Goal: Task Accomplishment & Management: Manage account settings

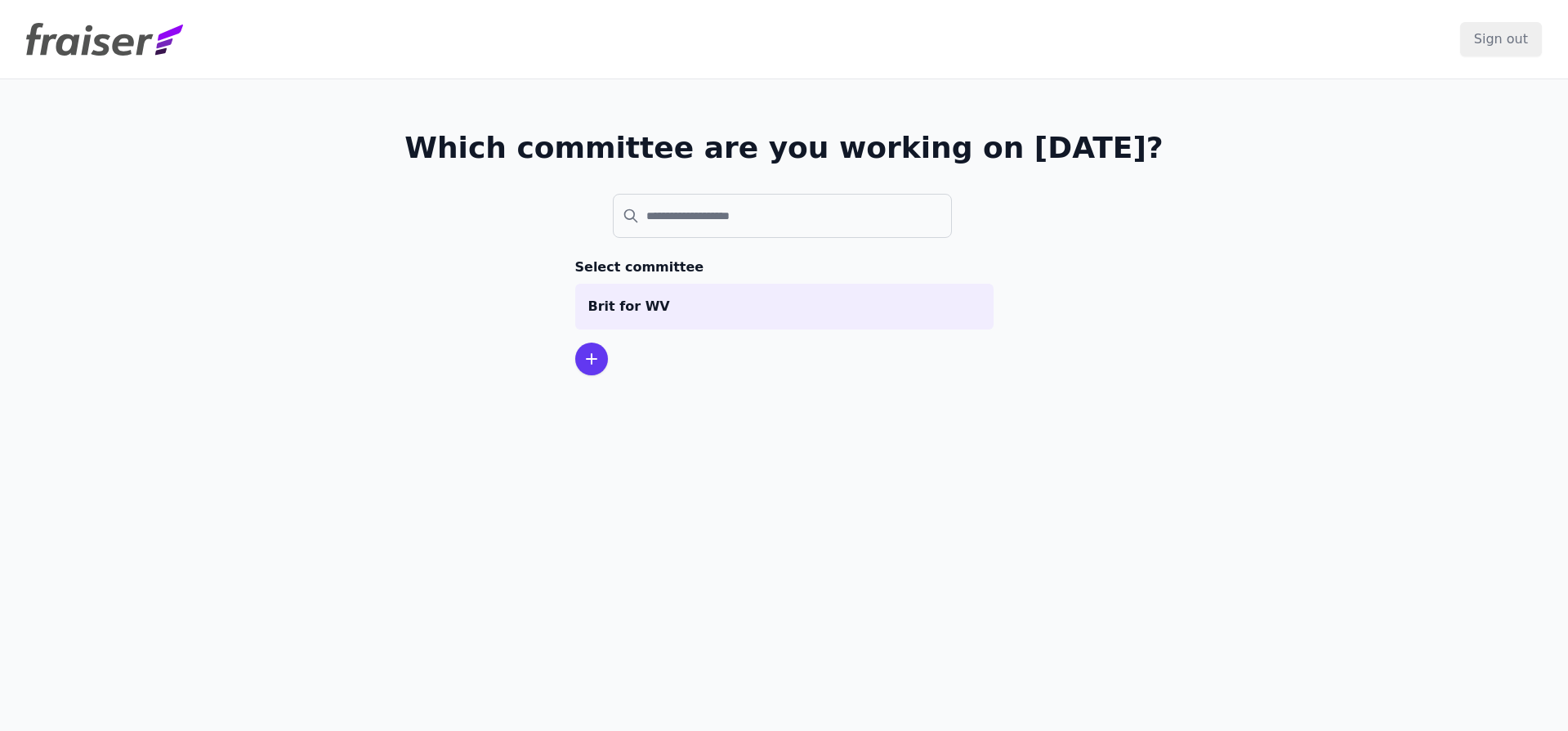
click at [598, 364] on div at bounding box center [591, 358] width 32 height 32
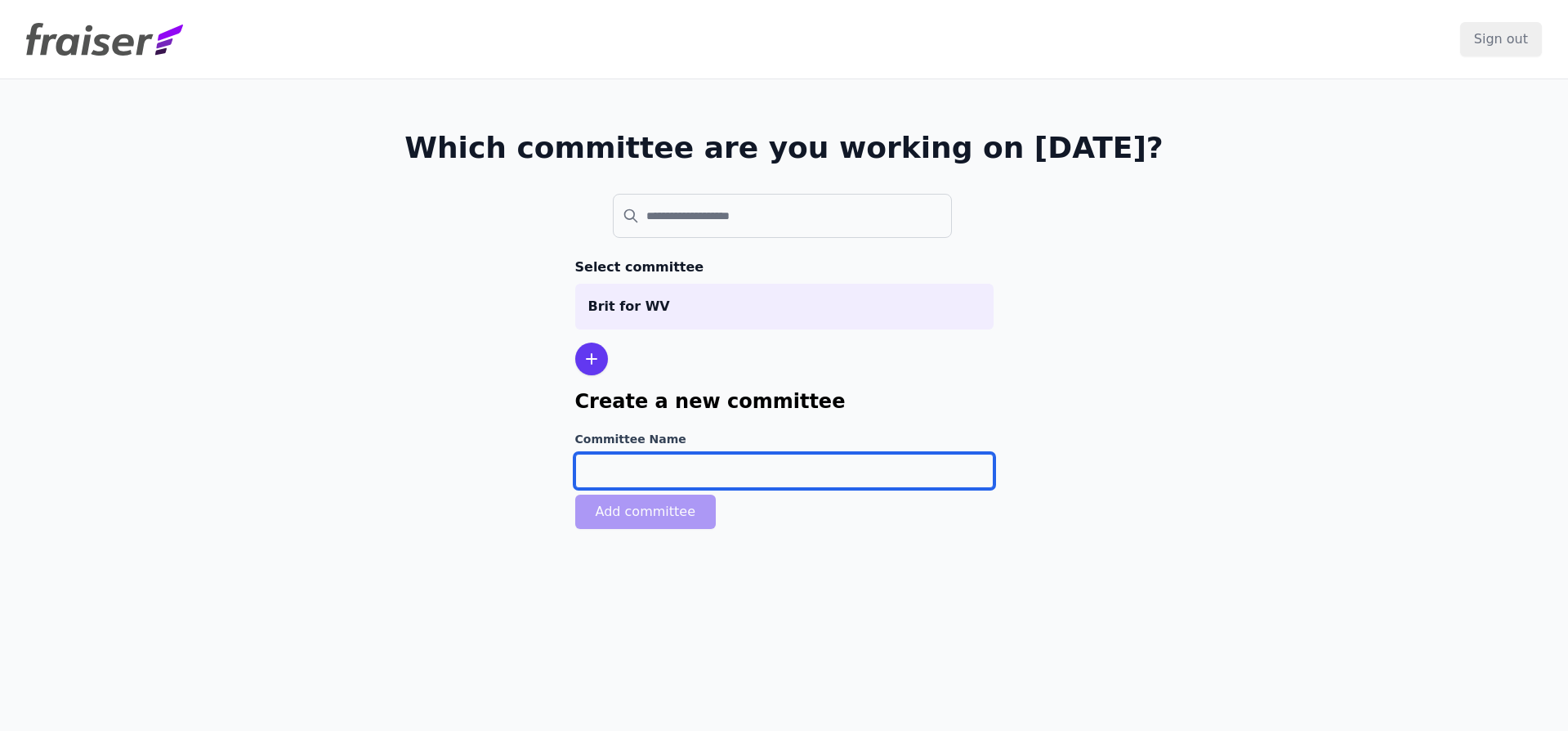
click at [727, 473] on input "Committee Name" at bounding box center [784, 470] width 419 height 34
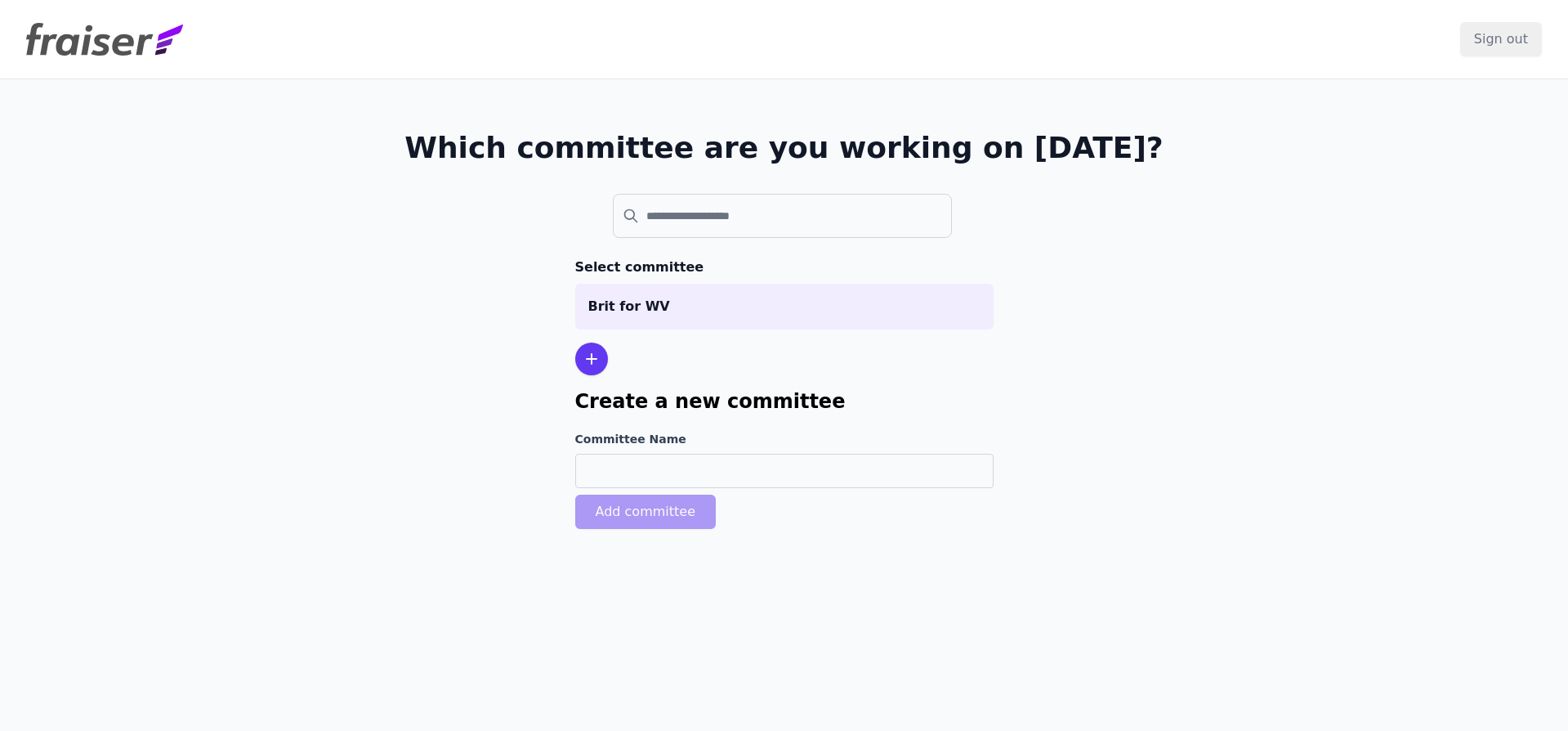
click at [732, 367] on section "Select committee Brit for WV Create a new committee Committee Name Add committee" at bounding box center [784, 396] width 419 height 278
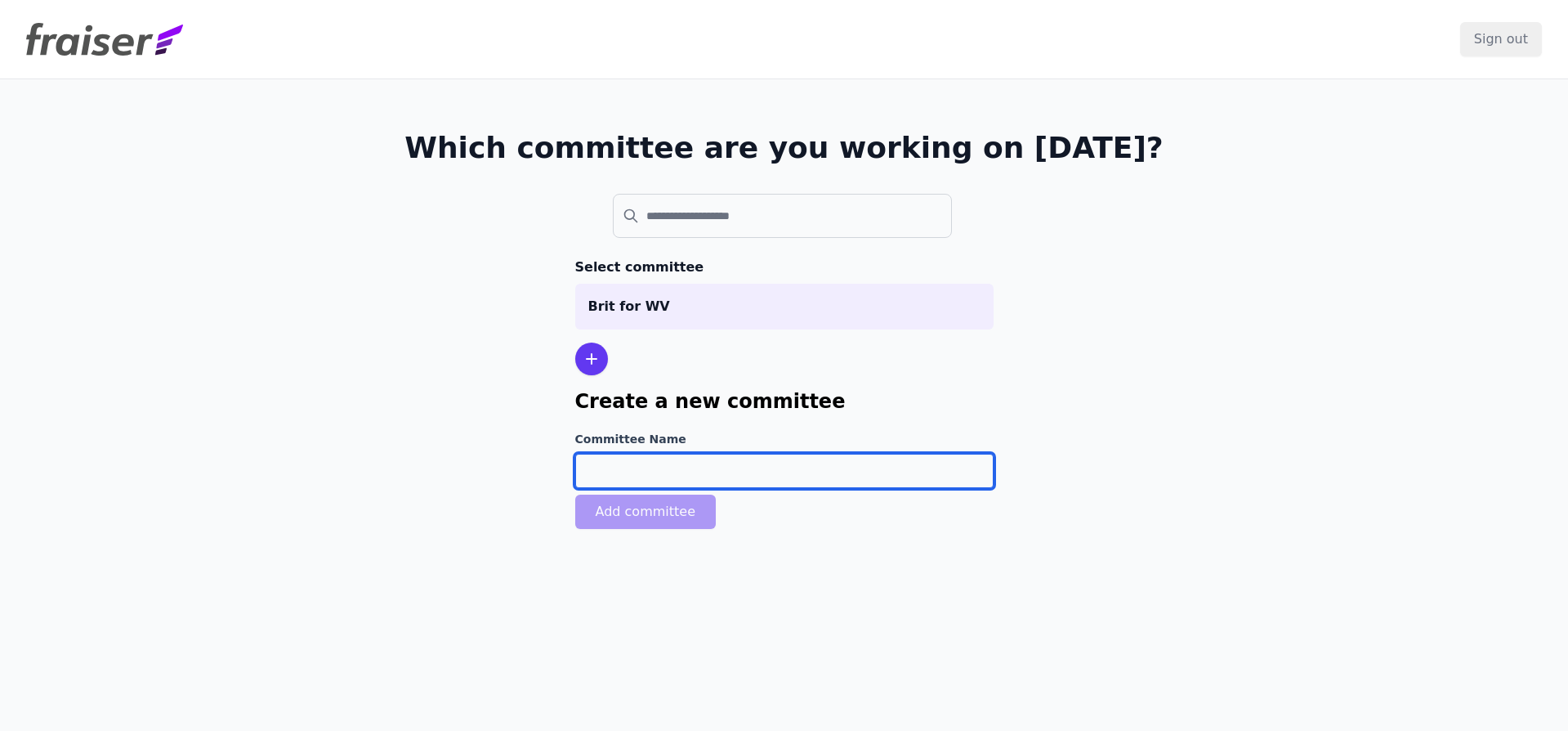
click at [904, 476] on input "Committee Name" at bounding box center [784, 470] width 419 height 34
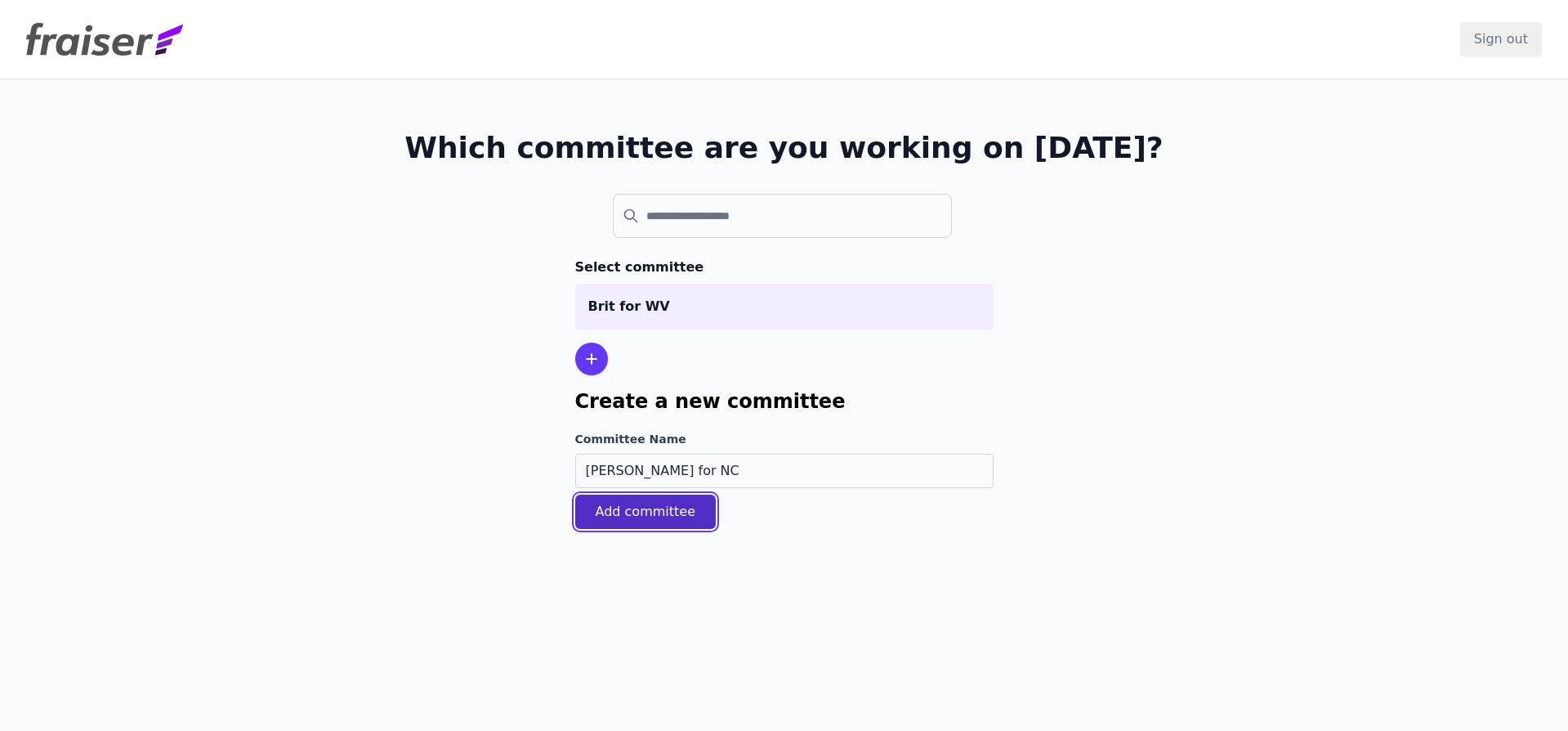
click at [623, 509] on button "Add committee" at bounding box center [646, 511] width 141 height 34
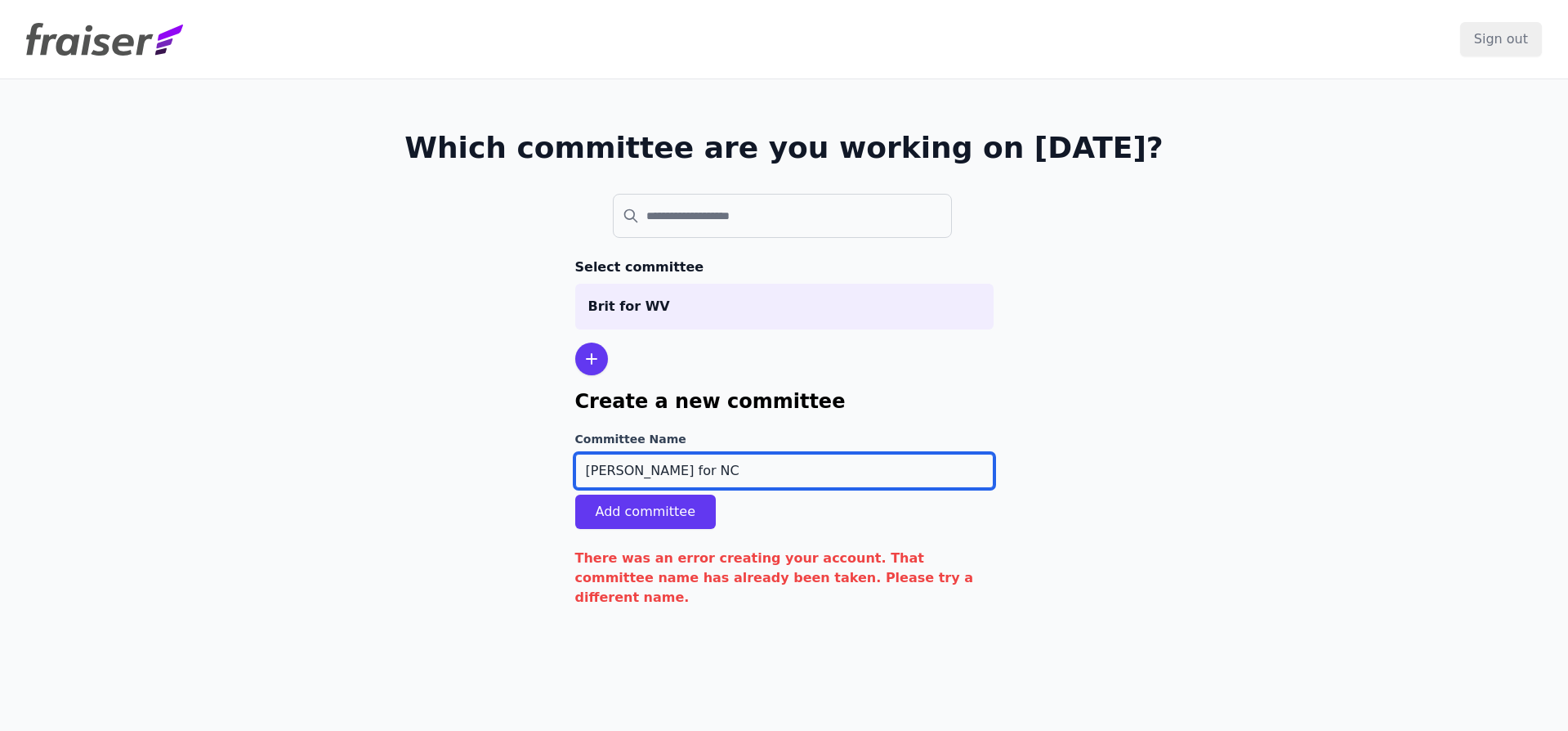
click at [666, 470] on input "[PERSON_NAME] for NC" at bounding box center [784, 470] width 419 height 34
type input "[PERSON_NAME] for NC"
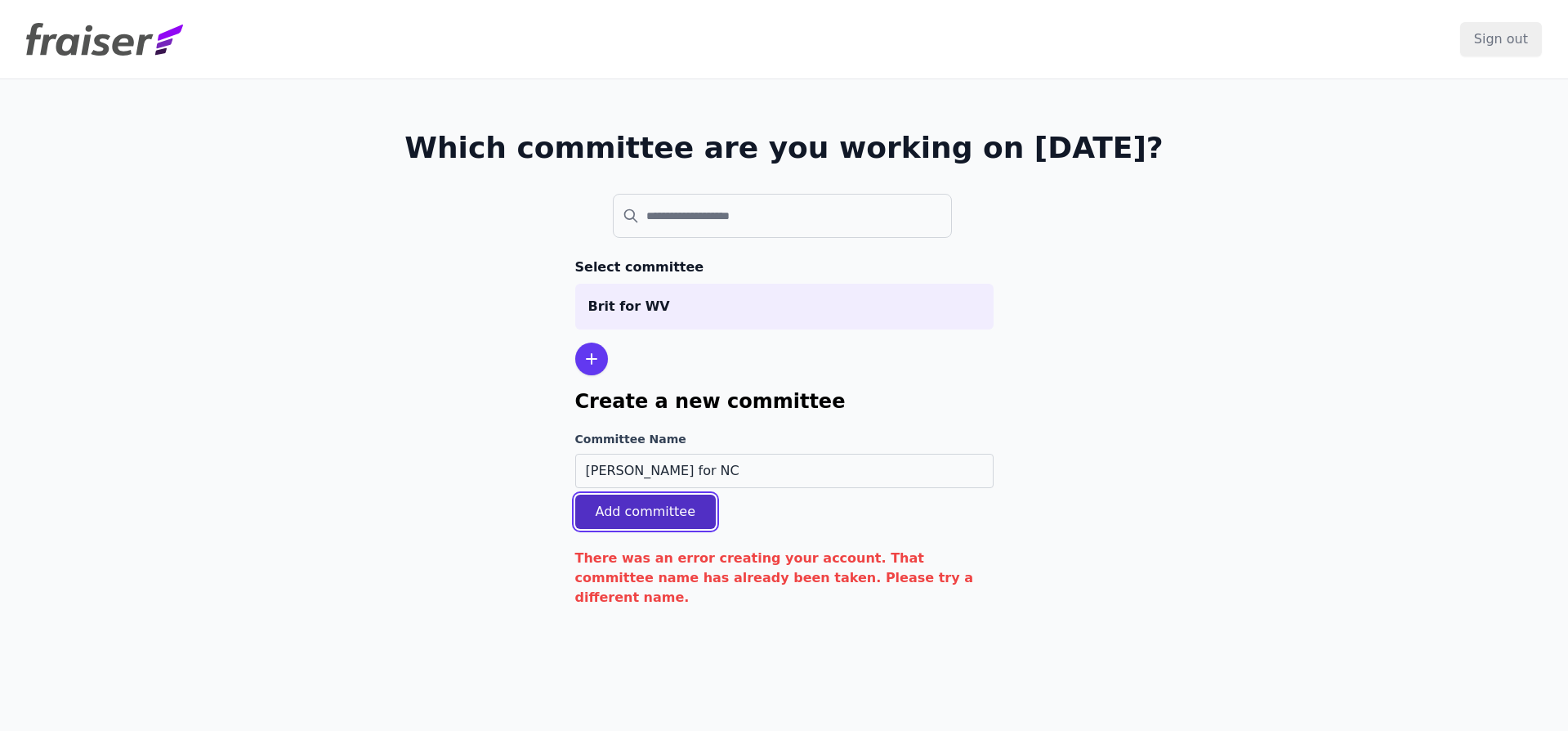
click at [665, 510] on button "Add committee" at bounding box center [646, 511] width 141 height 34
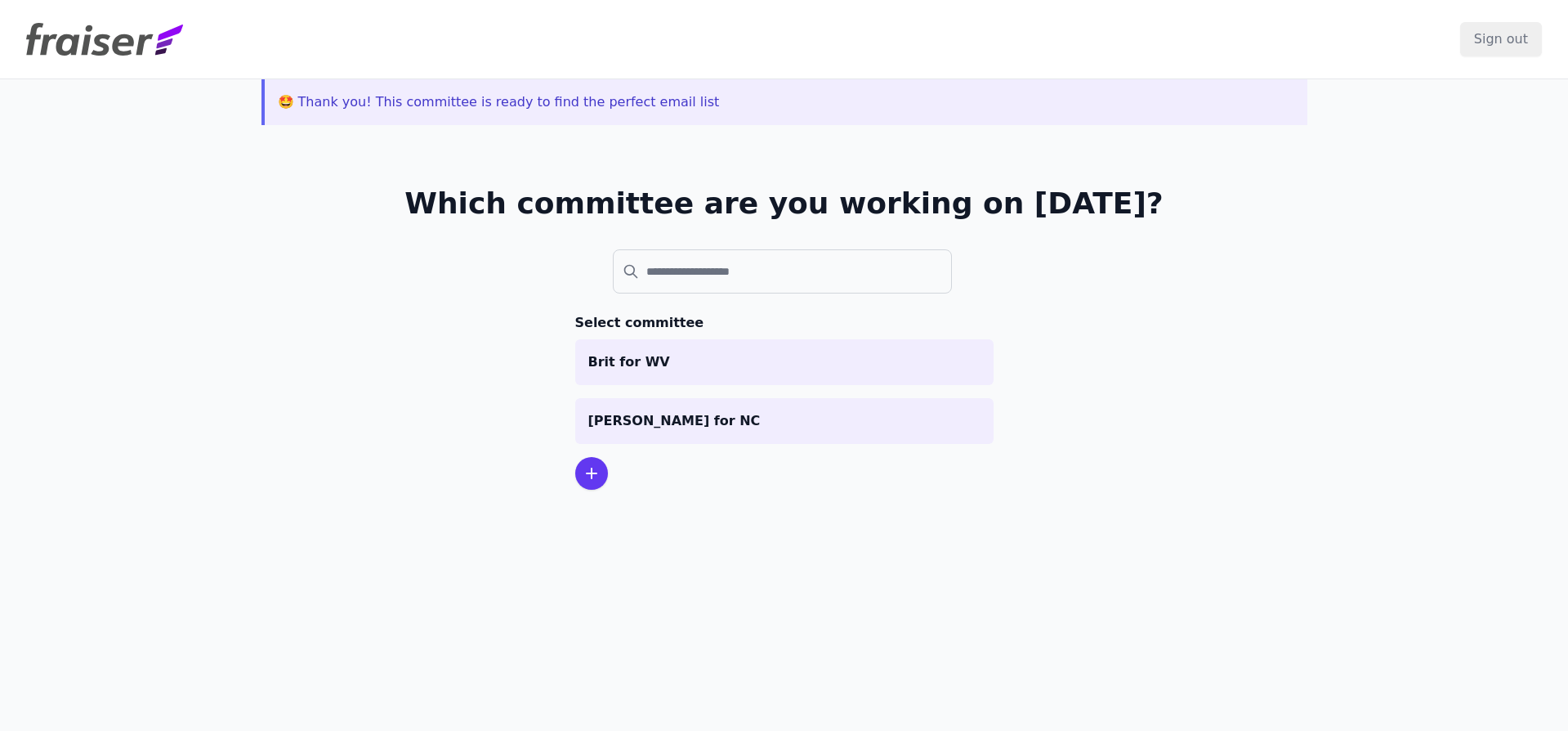
scroll to position [79, 0]
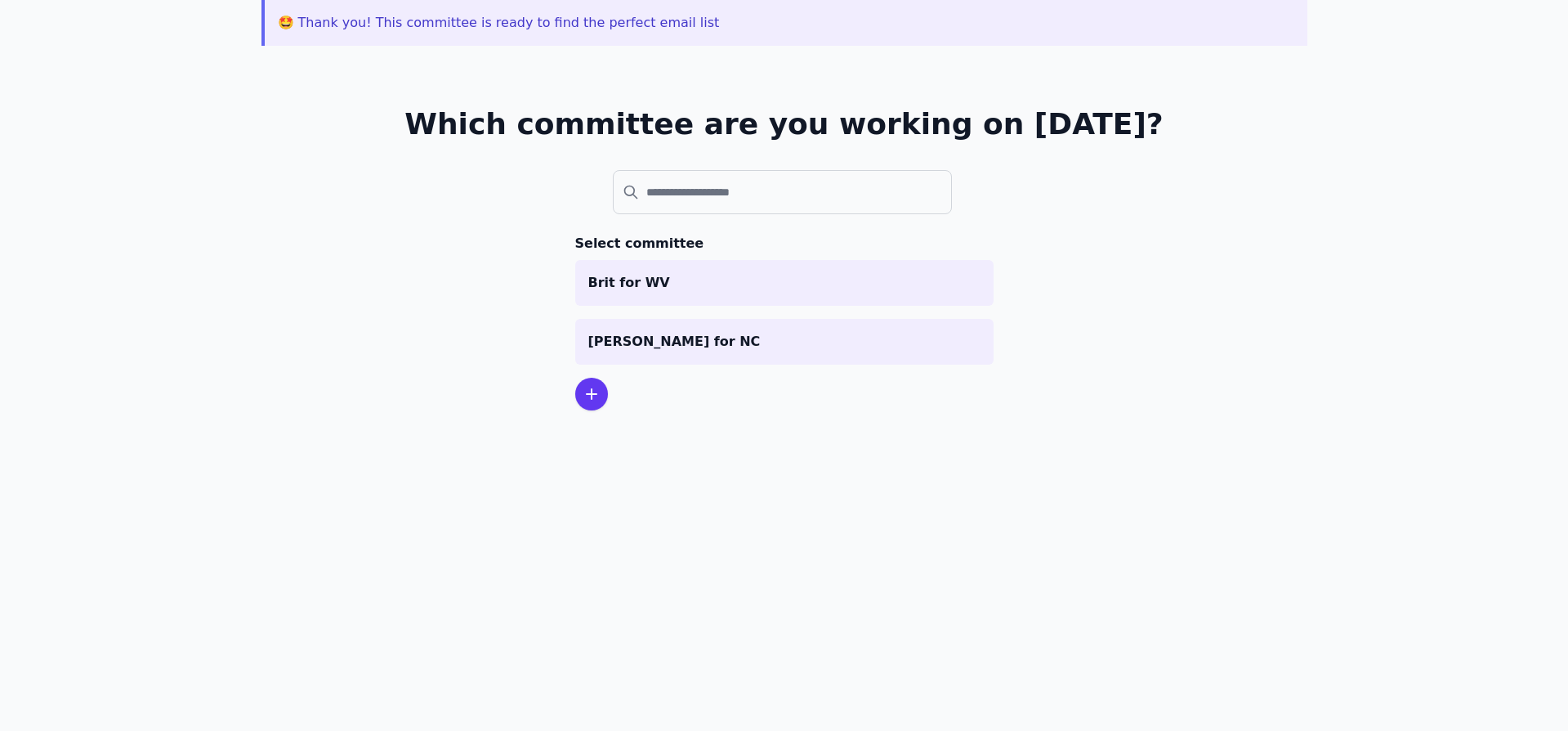
click at [668, 463] on div "🤩 Thank you! This committee is ready to find the perfect email list Which commi…" at bounding box center [784, 366] width 1568 height 731
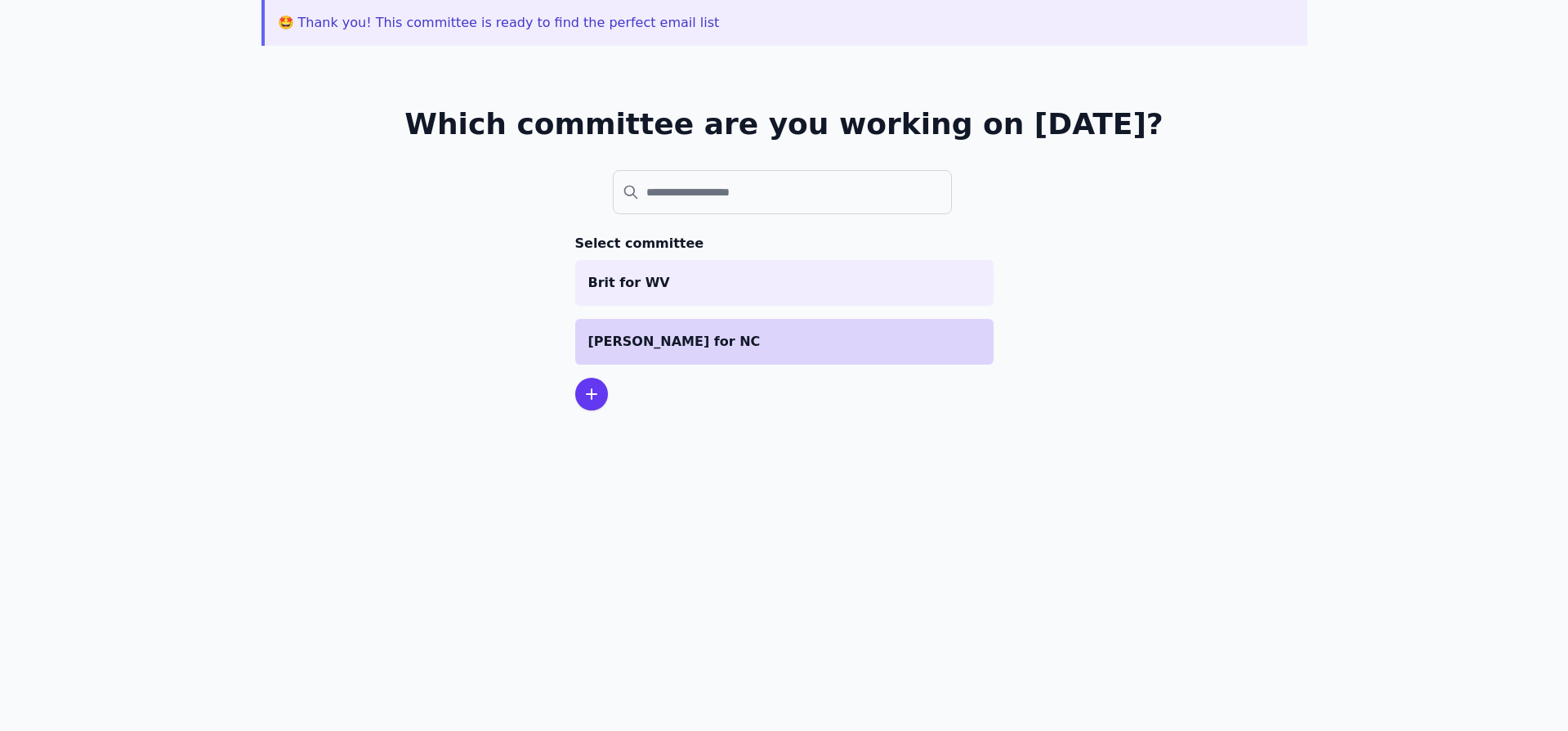
click at [670, 340] on p "[PERSON_NAME] for NC" at bounding box center [784, 342] width 392 height 20
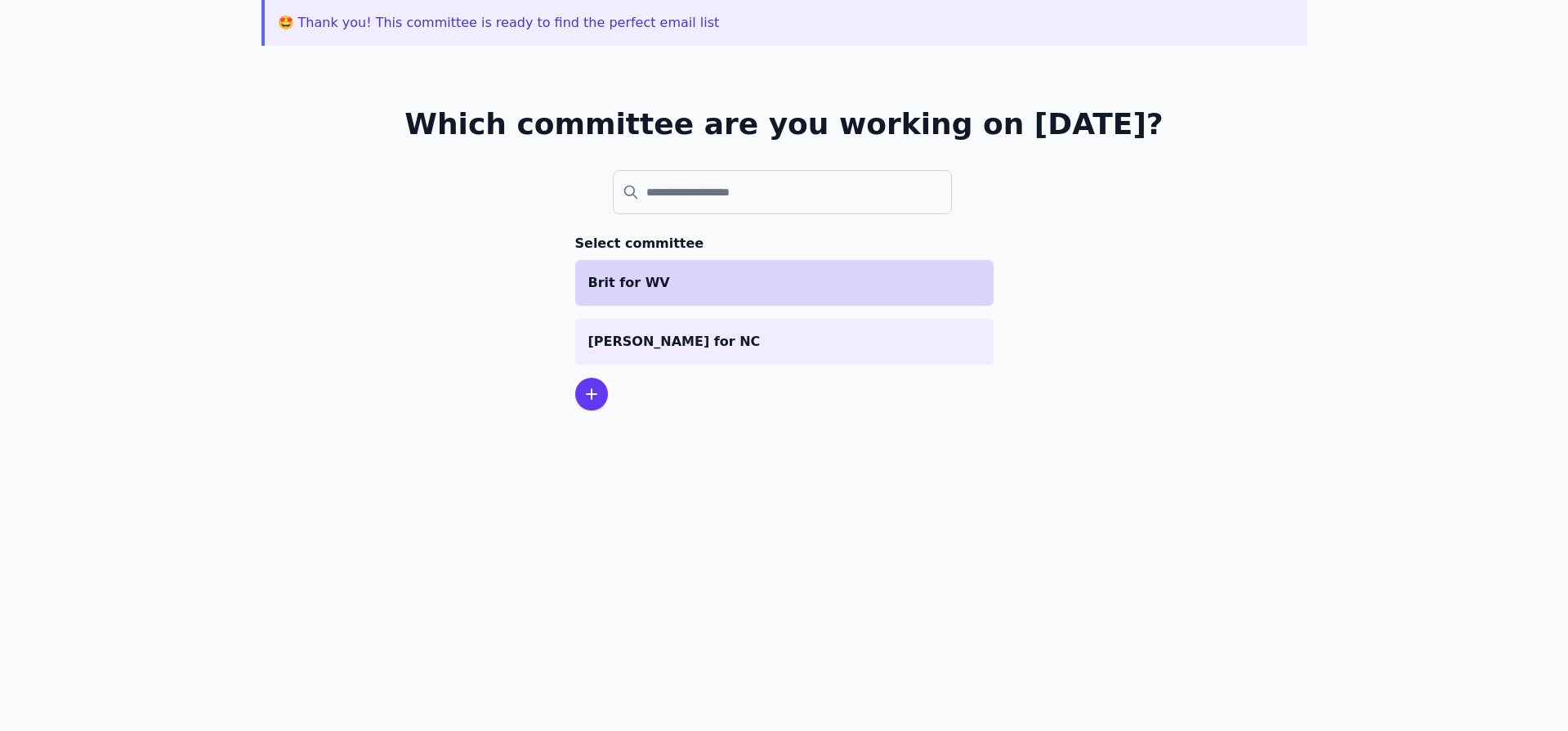
click at [612, 271] on li "Brit for WV" at bounding box center [784, 282] width 419 height 46
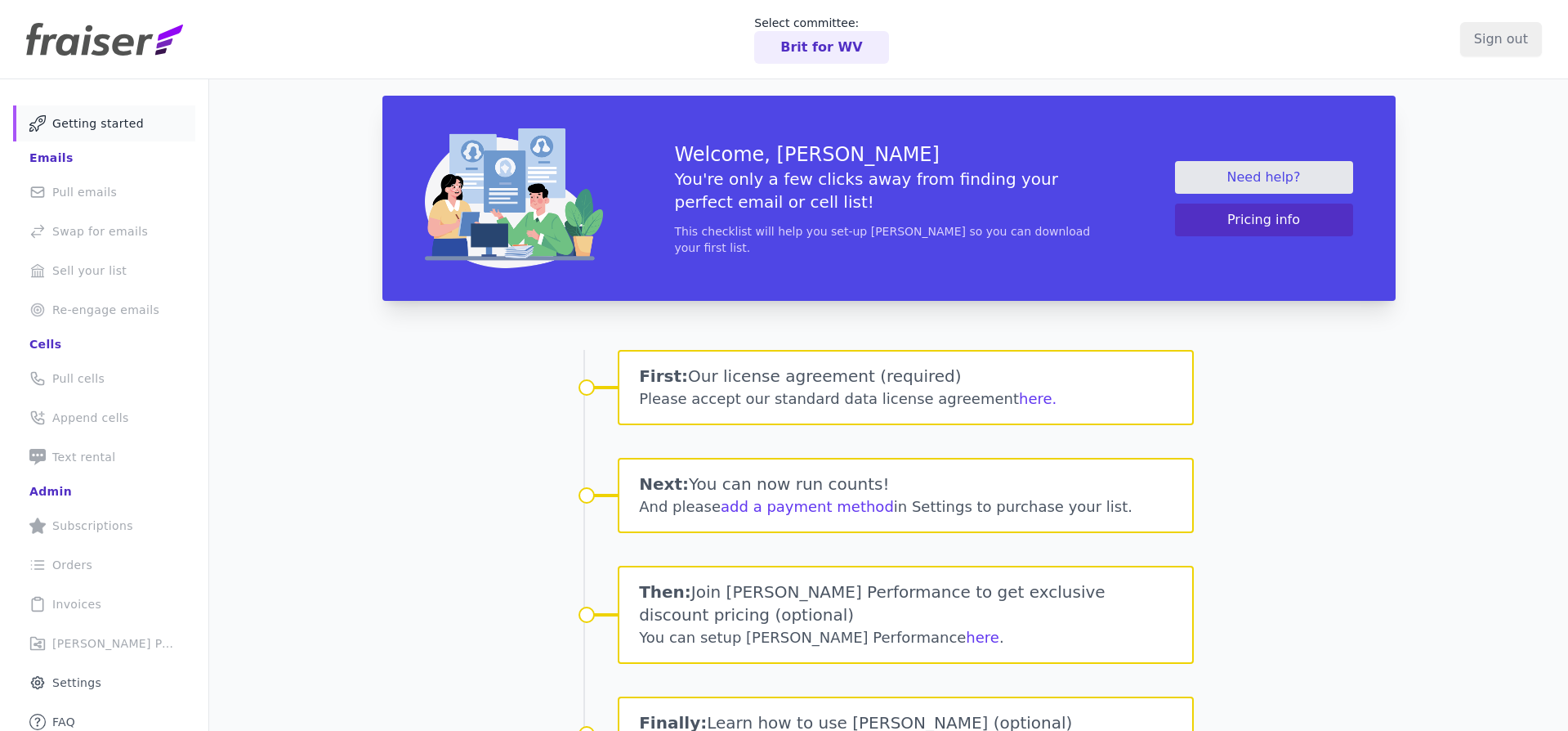
click at [856, 53] on div "Brit for WV" at bounding box center [821, 47] width 134 height 32
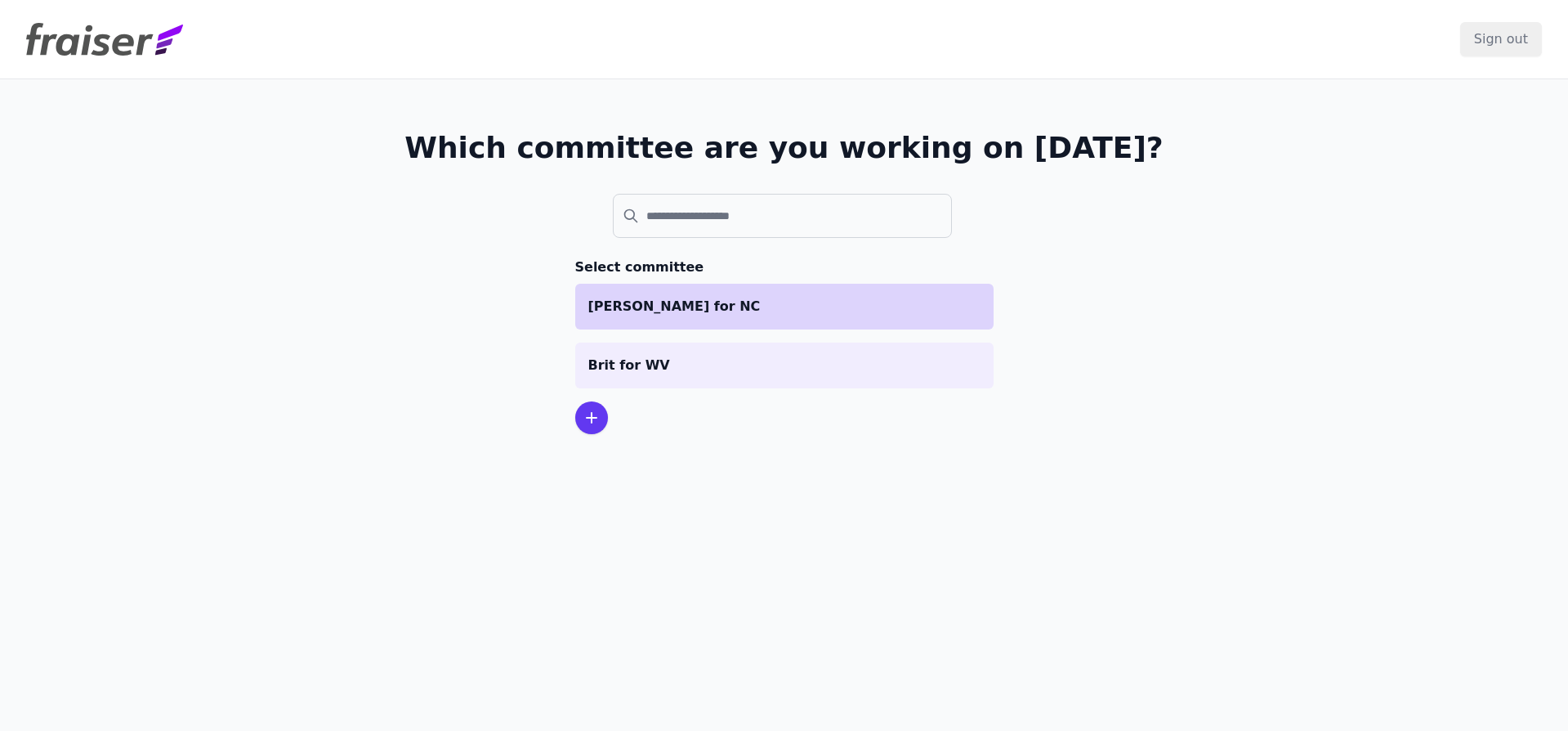
click at [675, 296] on p "Ojeda for NC" at bounding box center [784, 306] width 392 height 20
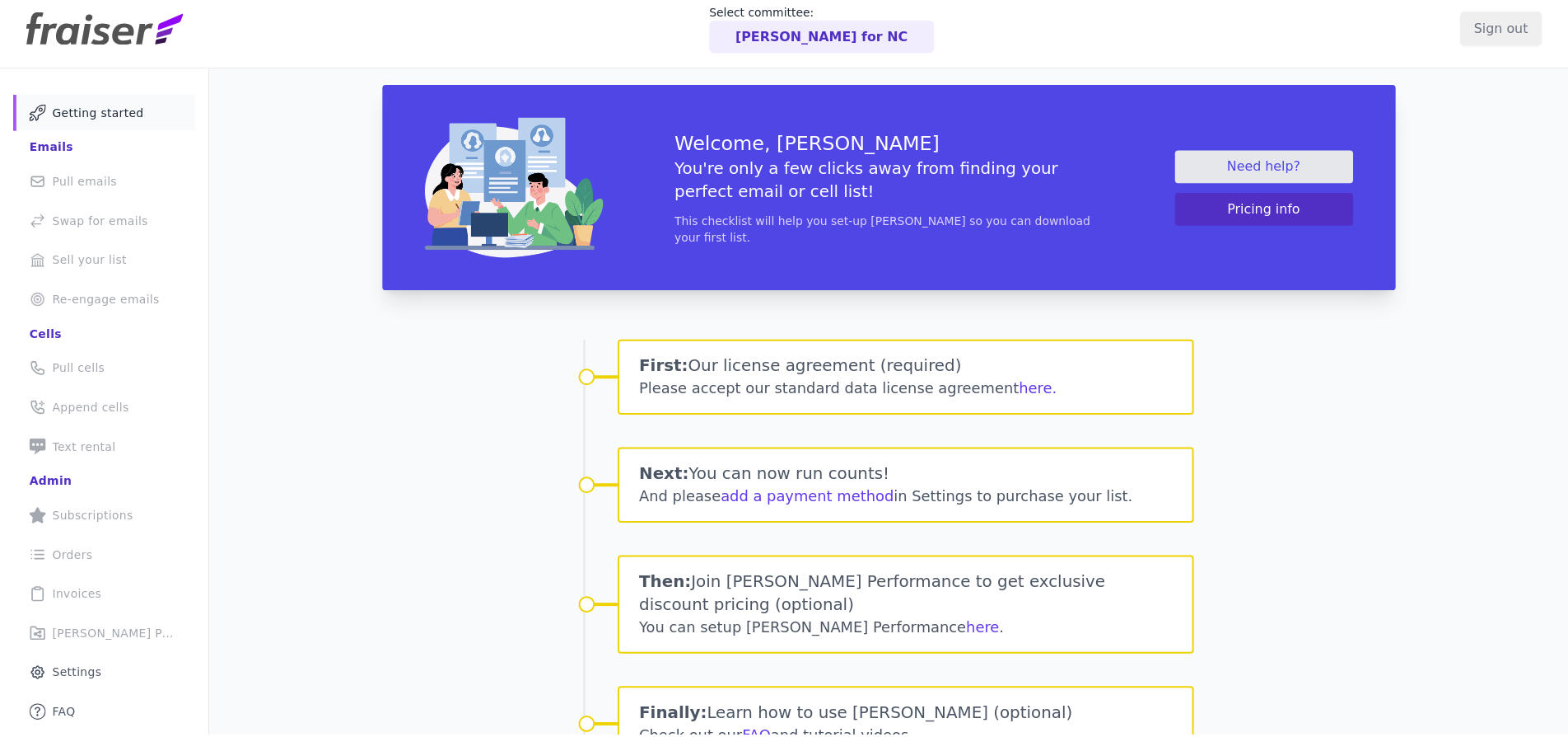
scroll to position [30, 0]
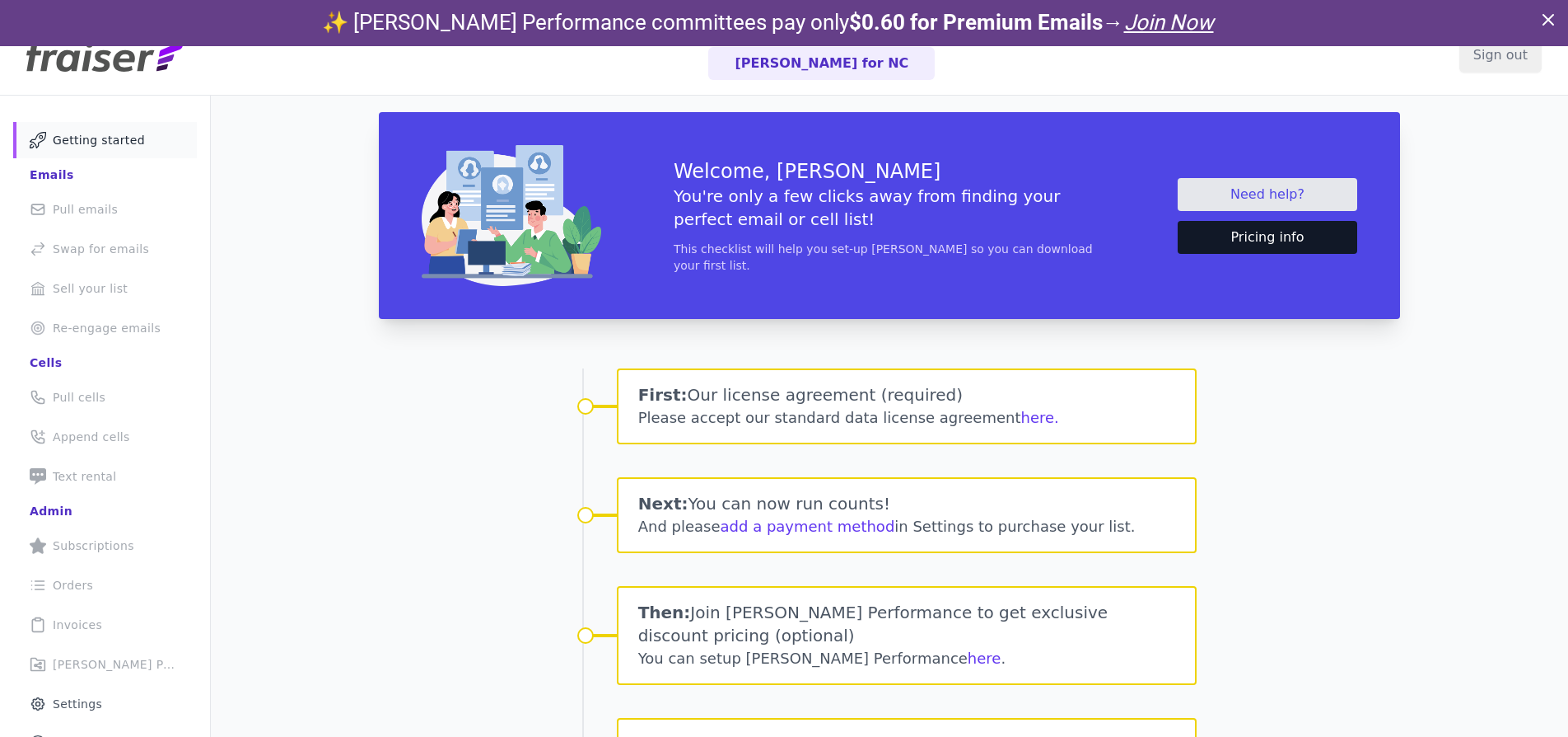
click at [1238, 239] on button "Pricing info" at bounding box center [1268, 237] width 180 height 33
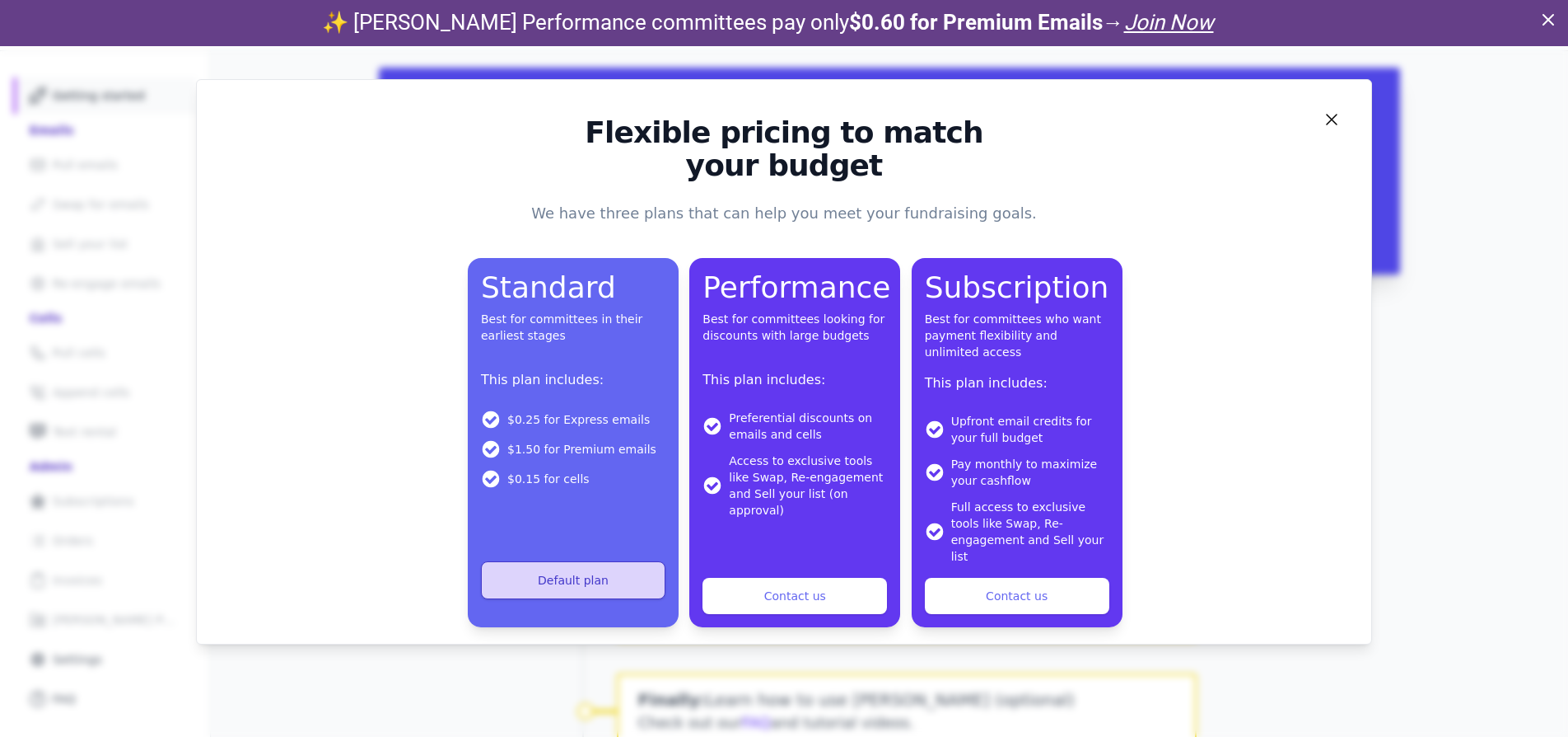
scroll to position [46, 0]
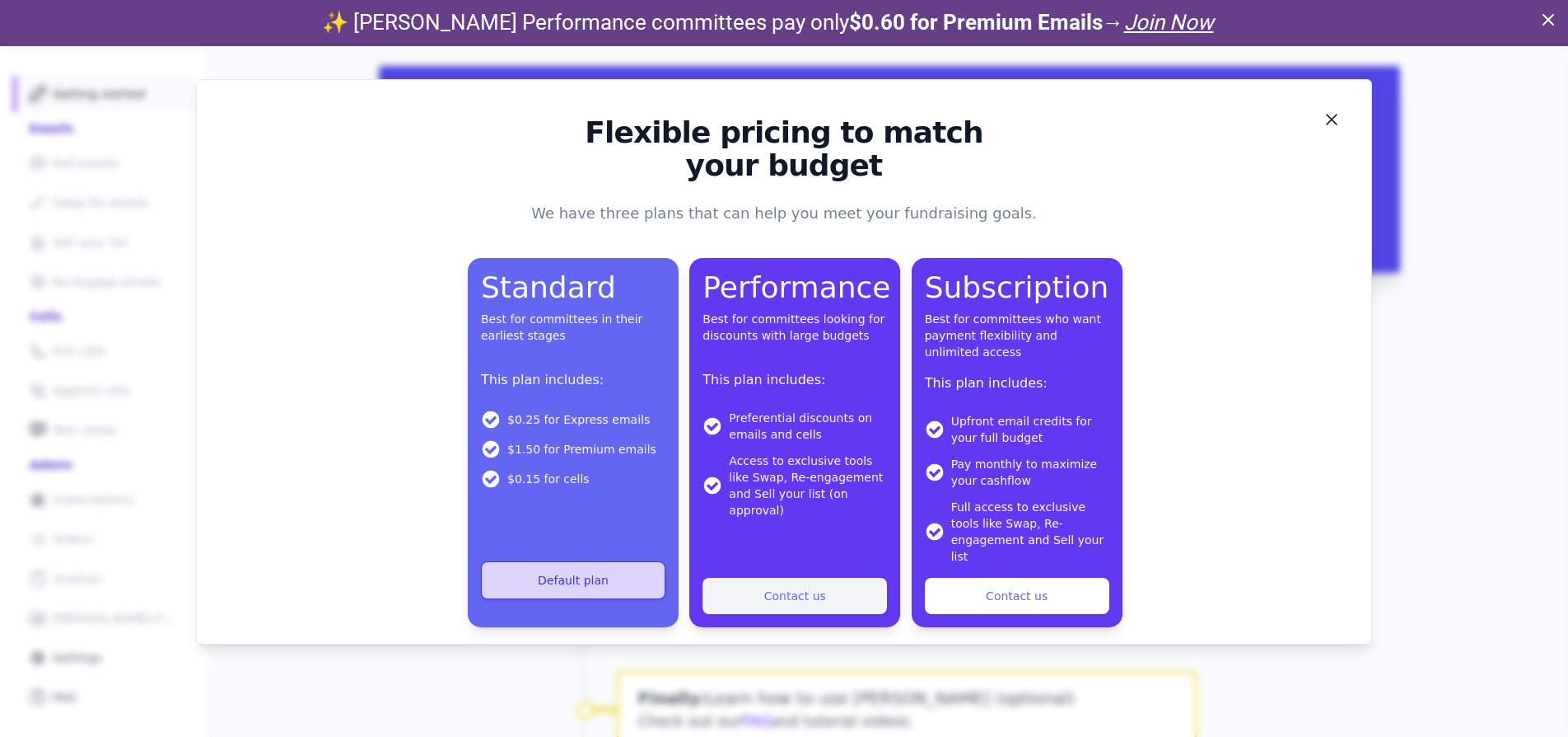
click at [815, 584] on link "Contact us" at bounding box center [794, 595] width 185 height 36
click at [1328, 118] on icon "Close" at bounding box center [1331, 120] width 20 height 20
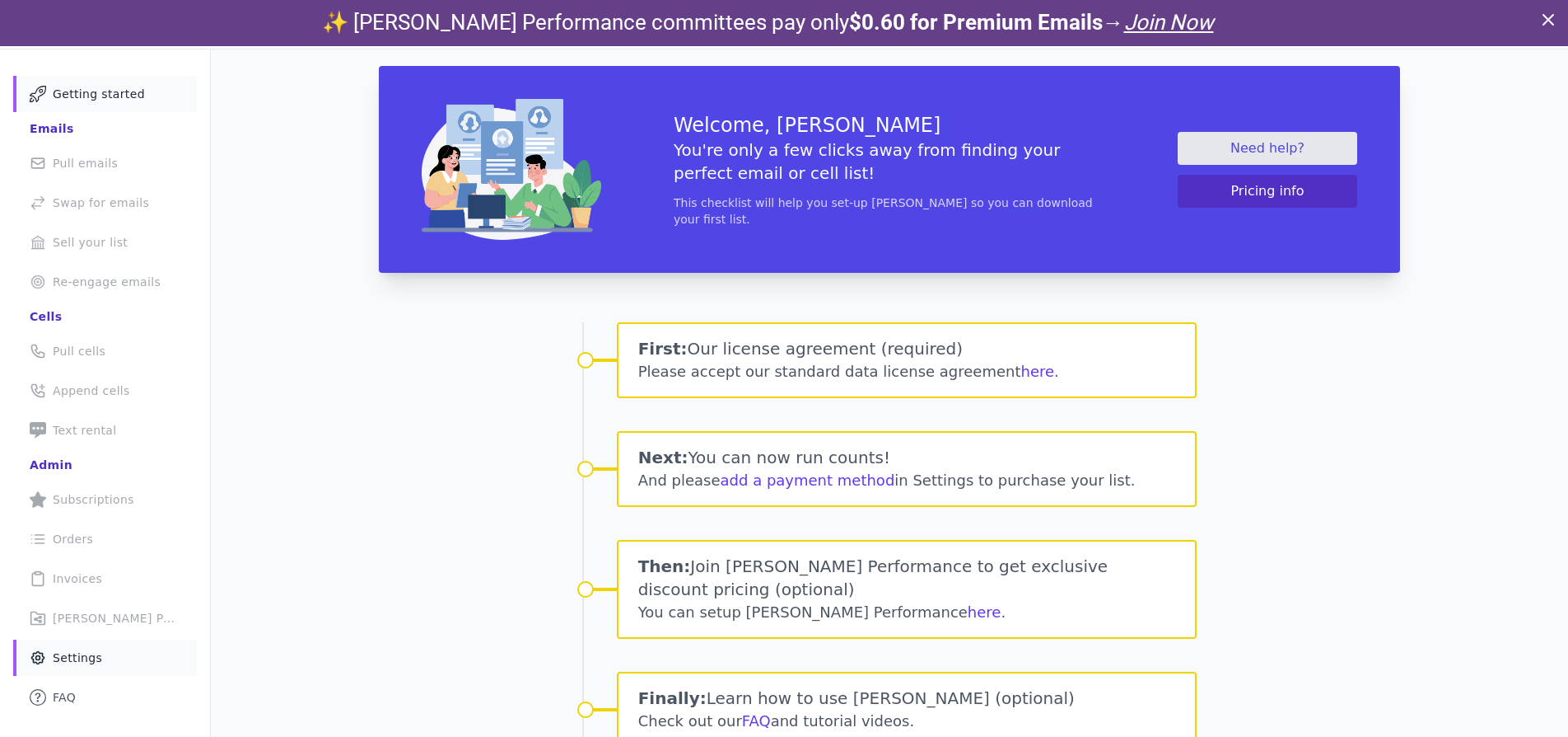
click at [112, 662] on link "Gear Icon Outline of a gear Settings" at bounding box center [105, 657] width 184 height 36
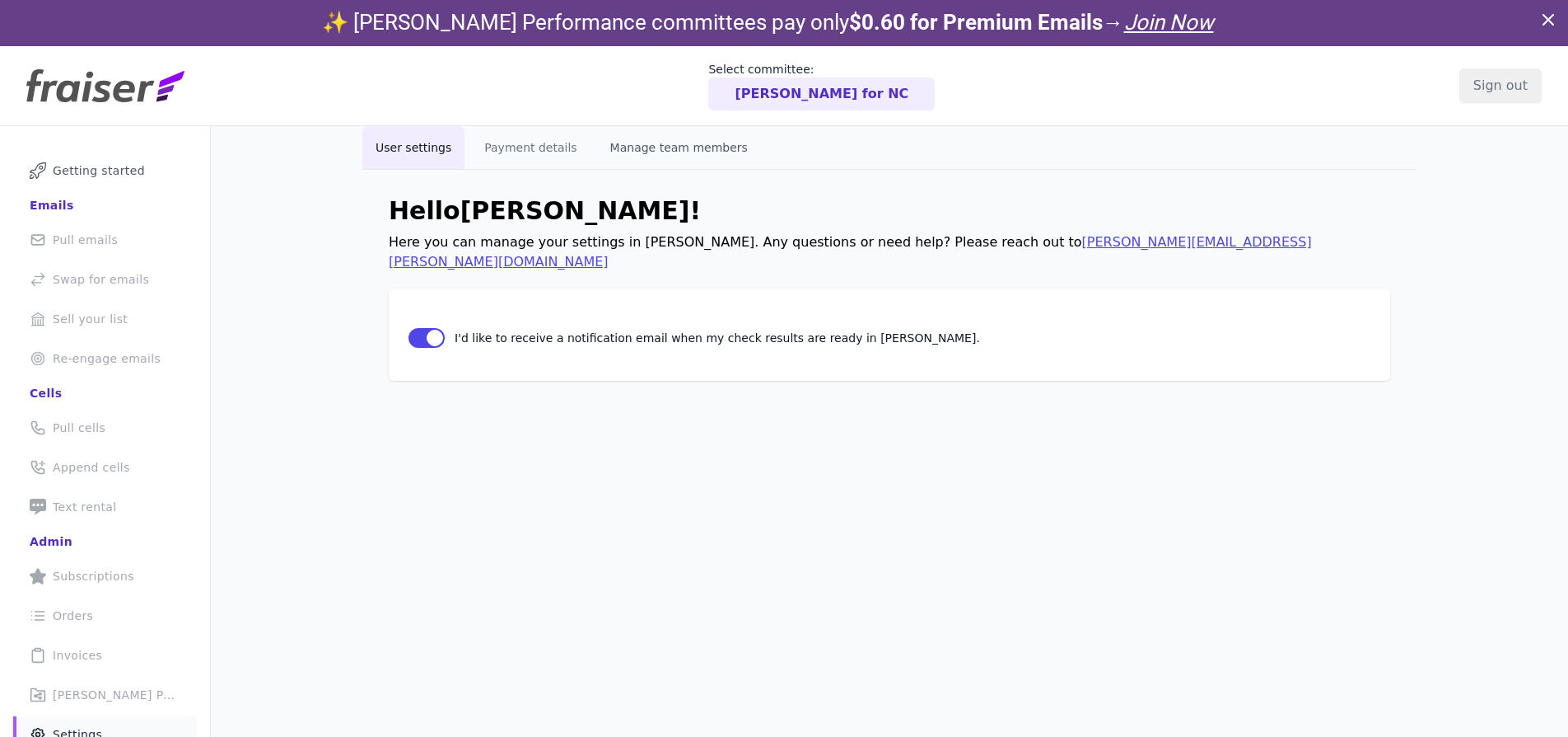
click at [628, 156] on button "Manage team members" at bounding box center [679, 147] width 164 height 43
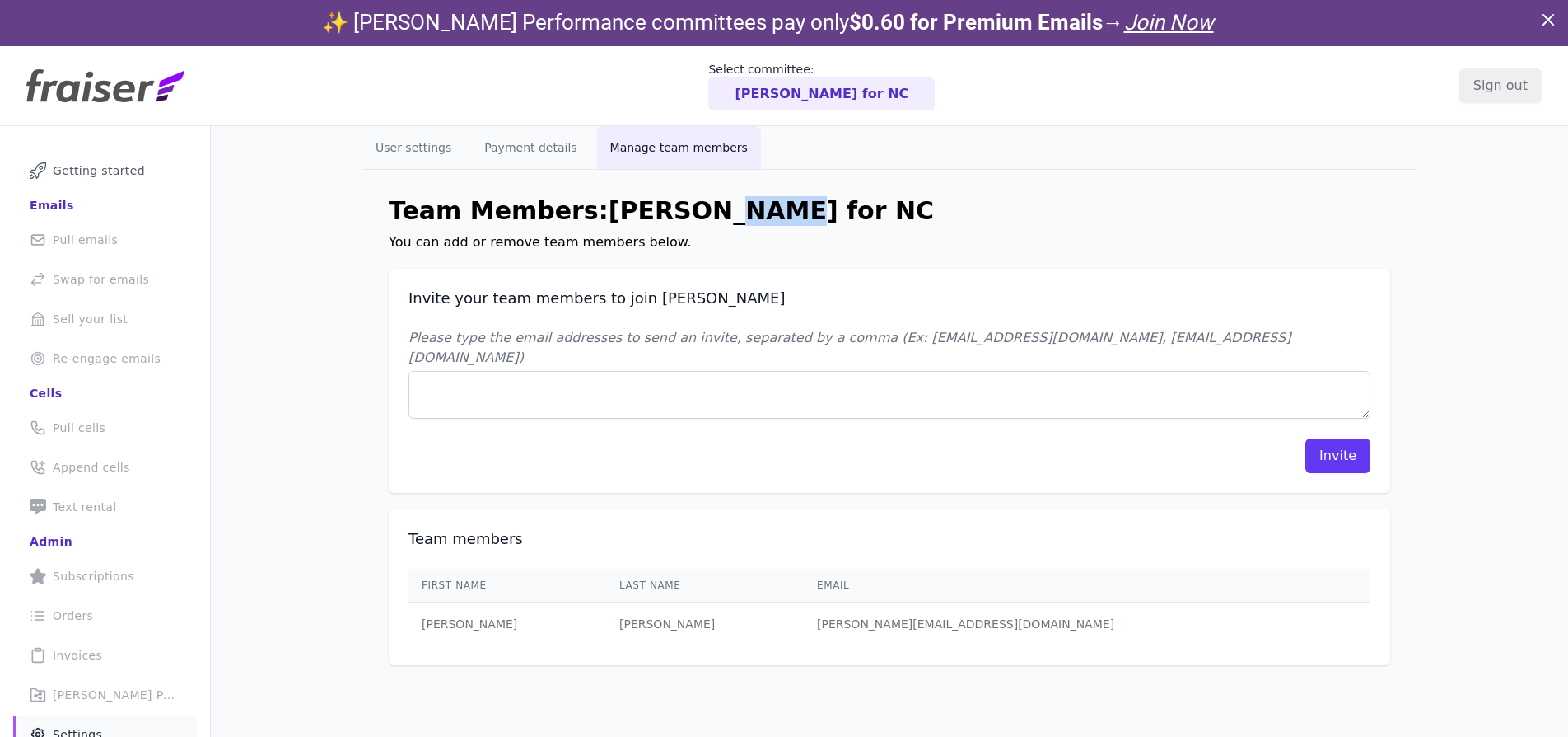
drag, startPoint x: 717, startPoint y: 206, endPoint x: 650, endPoint y: 206, distance: 67.0
click at [664, 204] on h1 "Team Members: [PERSON_NAME] for NC" at bounding box center [889, 211] width 1002 height 29
drag, startPoint x: 574, startPoint y: 213, endPoint x: 807, endPoint y: 208, distance: 233.1
click at [807, 208] on h1 "Team Members: [PERSON_NAME] for NC" at bounding box center [889, 211] width 1002 height 29
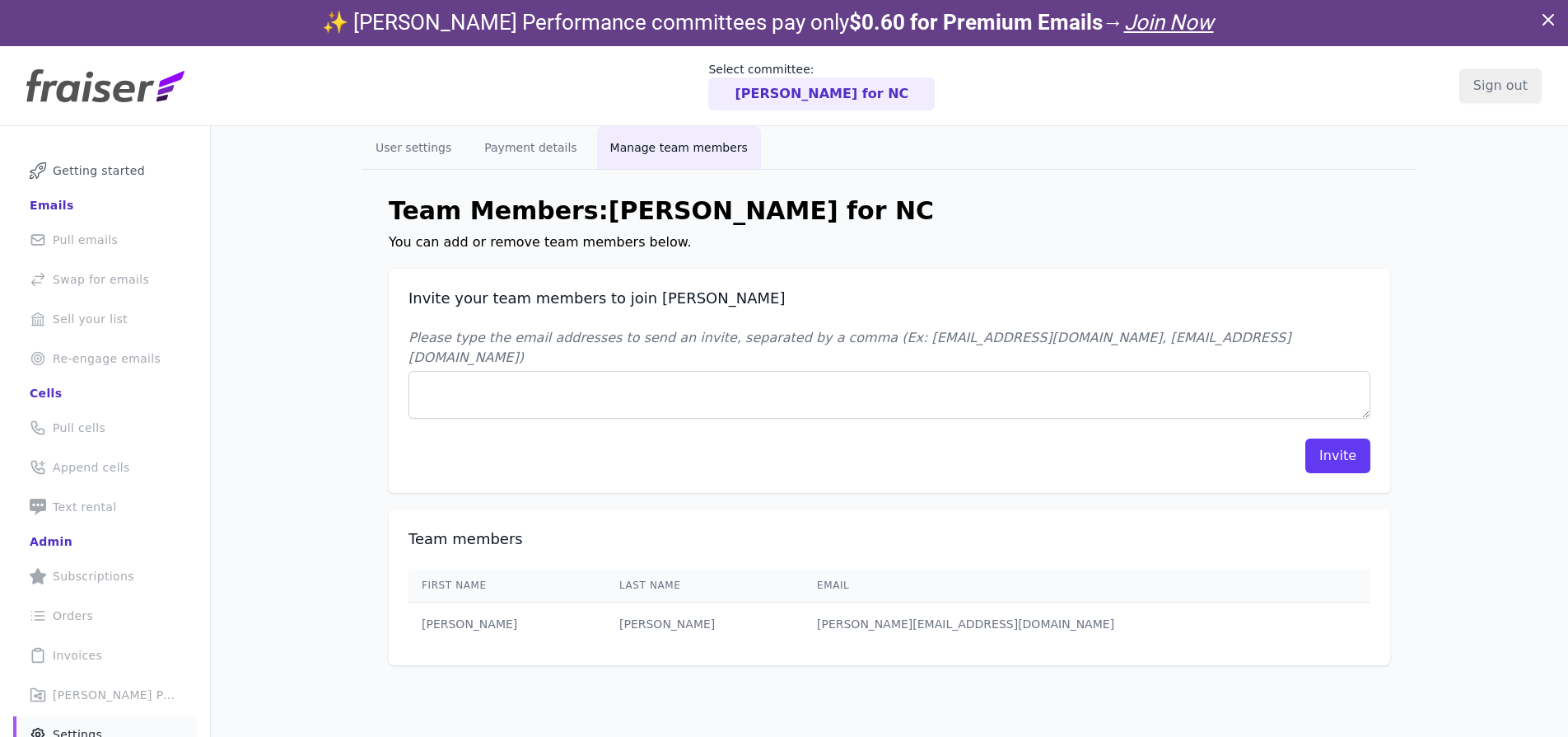
click at [805, 103] on p "[PERSON_NAME] for NC" at bounding box center [821, 94] width 174 height 20
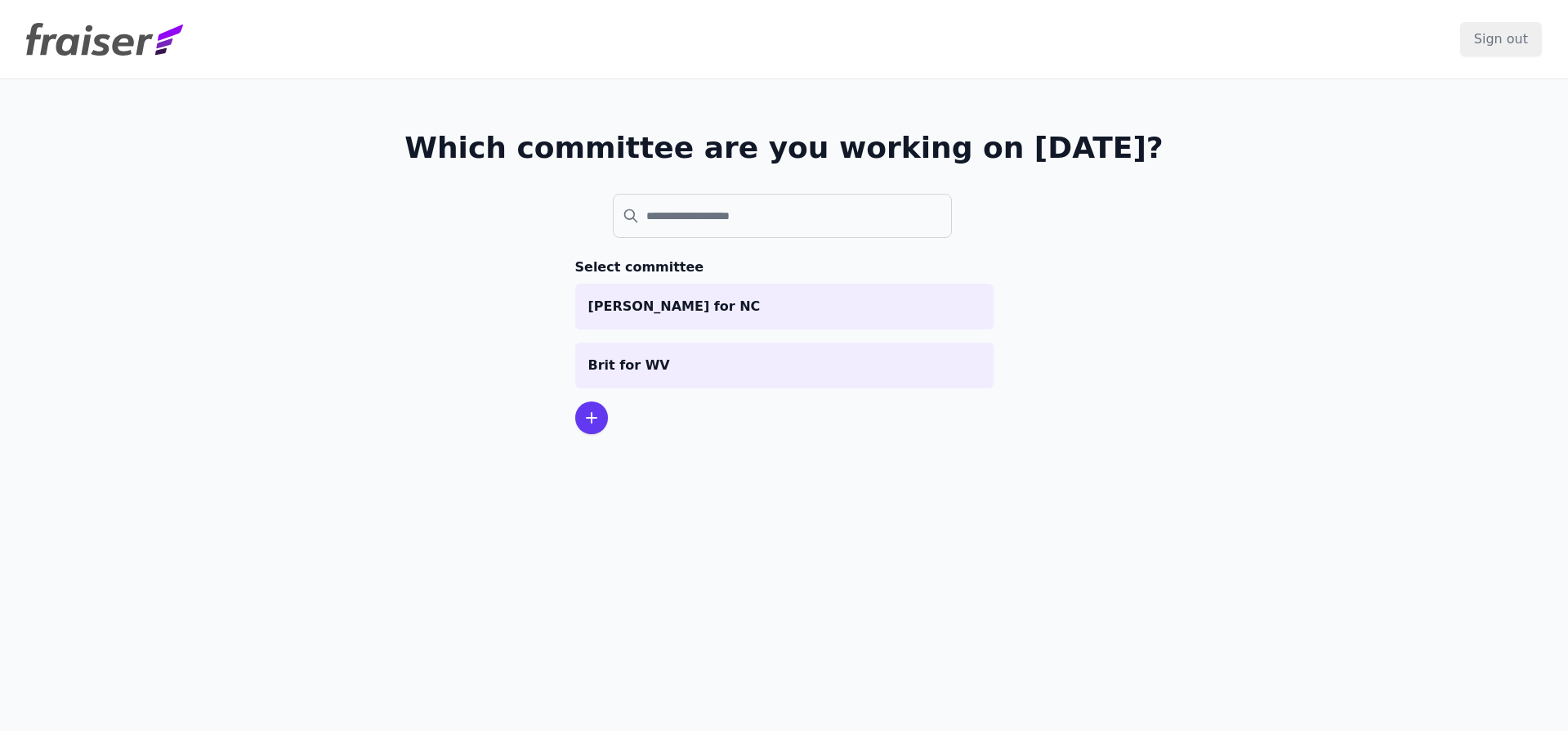
click at [648, 56] on header "Sign out" at bounding box center [784, 39] width 1568 height 79
